Goal: Task Accomplishment & Management: Manage account settings

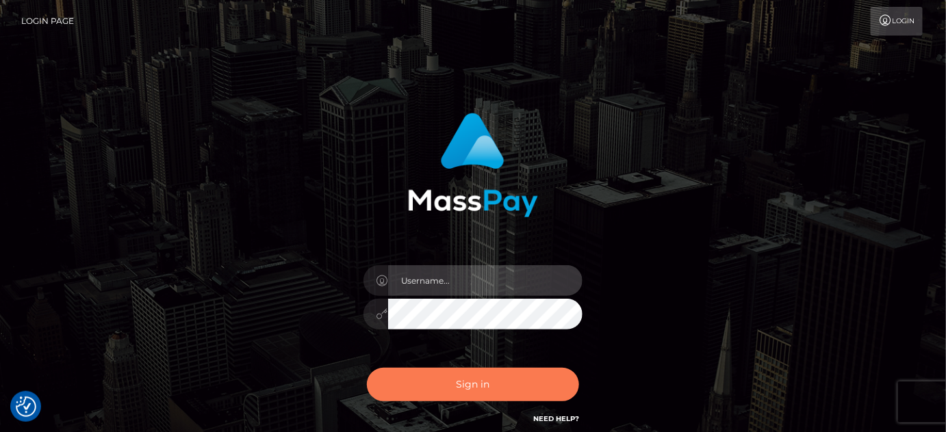
type input "Maria.spree"
click at [496, 395] on button "Sign in" at bounding box center [473, 385] width 212 height 34
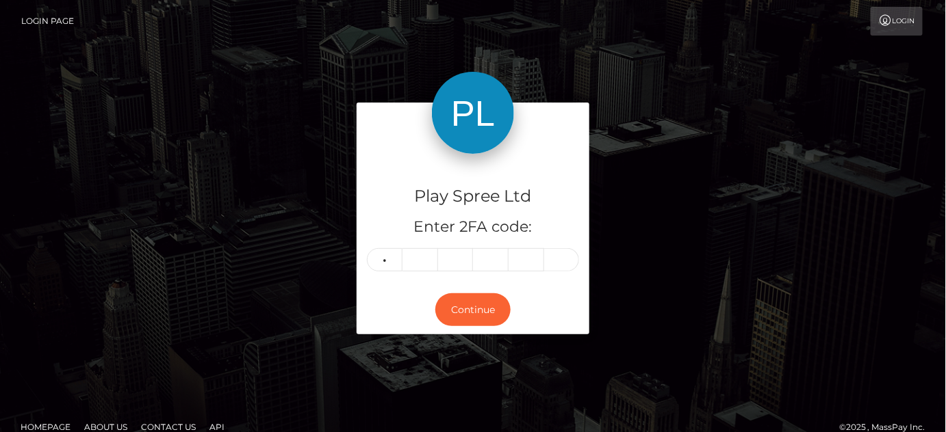
type input "1"
type input "4"
type input "1"
type input "0"
type input "9"
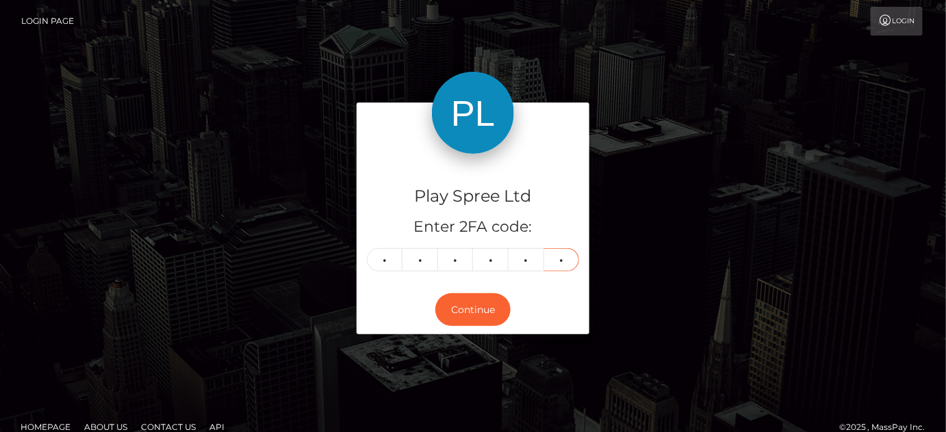
type input "1"
